Goal: Information Seeking & Learning: Learn about a topic

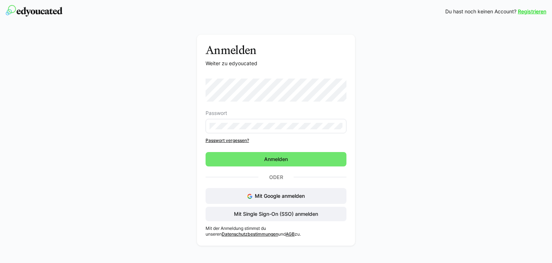
click at [259, 213] on div "Mit Google anmelden Mit Single Sign-On (SSO) anmelden" at bounding box center [276, 204] width 141 height 33
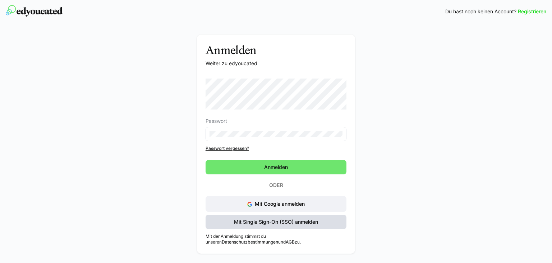
click at [269, 224] on span "Mit Single Sign-On (SSO) anmelden" at bounding box center [276, 221] width 86 height 7
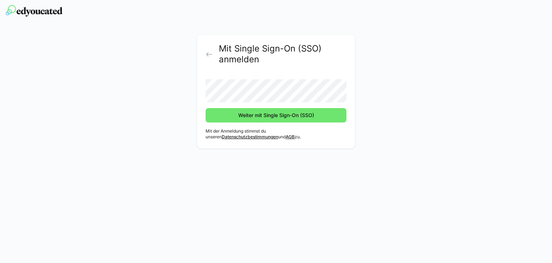
click at [206, 108] on button "Weiter mit Single Sign-On (SSO)" at bounding box center [276, 115] width 141 height 14
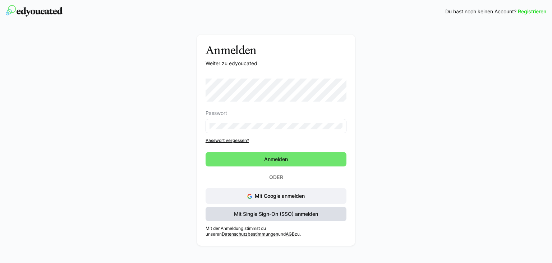
click at [262, 218] on span "Mit Single Sign-On (SSO) anmelden" at bounding box center [276, 213] width 141 height 14
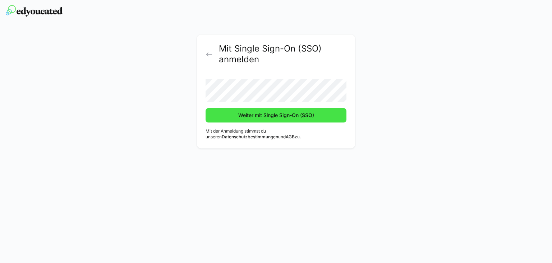
click at [206, 108] on button "Weiter mit Single Sign-On (SSO)" at bounding box center [276, 115] width 141 height 14
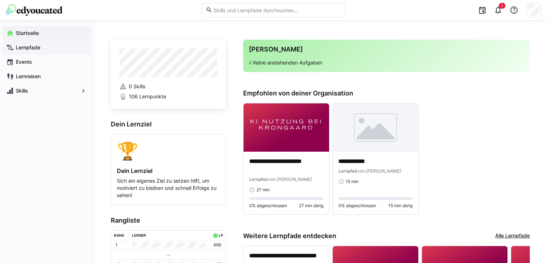
click at [0, 0] on app-navigation-label "Lernpfade" at bounding box center [0, 0] width 0 height 0
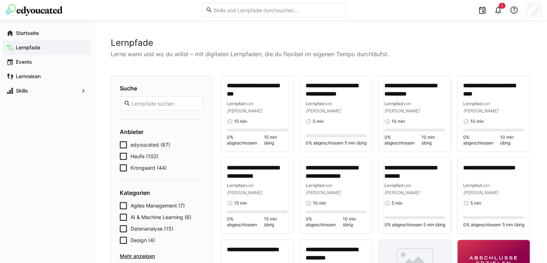
click at [143, 166] on span "Krongaard (44)" at bounding box center [149, 167] width 36 height 7
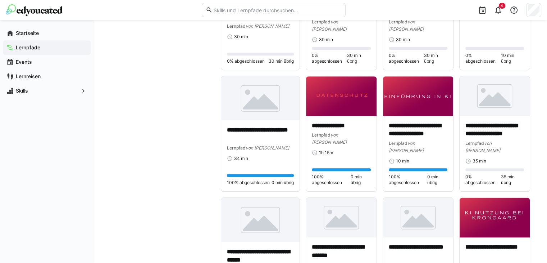
scroll to position [406, 0]
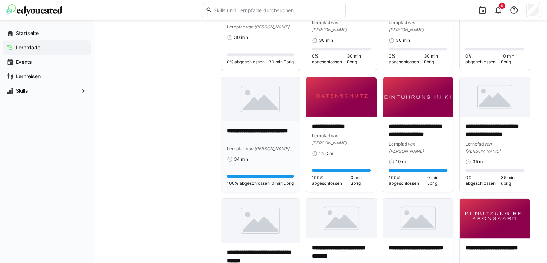
click at [247, 127] on p "**********" at bounding box center [260, 135] width 67 height 17
